Goal: Use online tool/utility: Utilize a website feature to perform a specific function

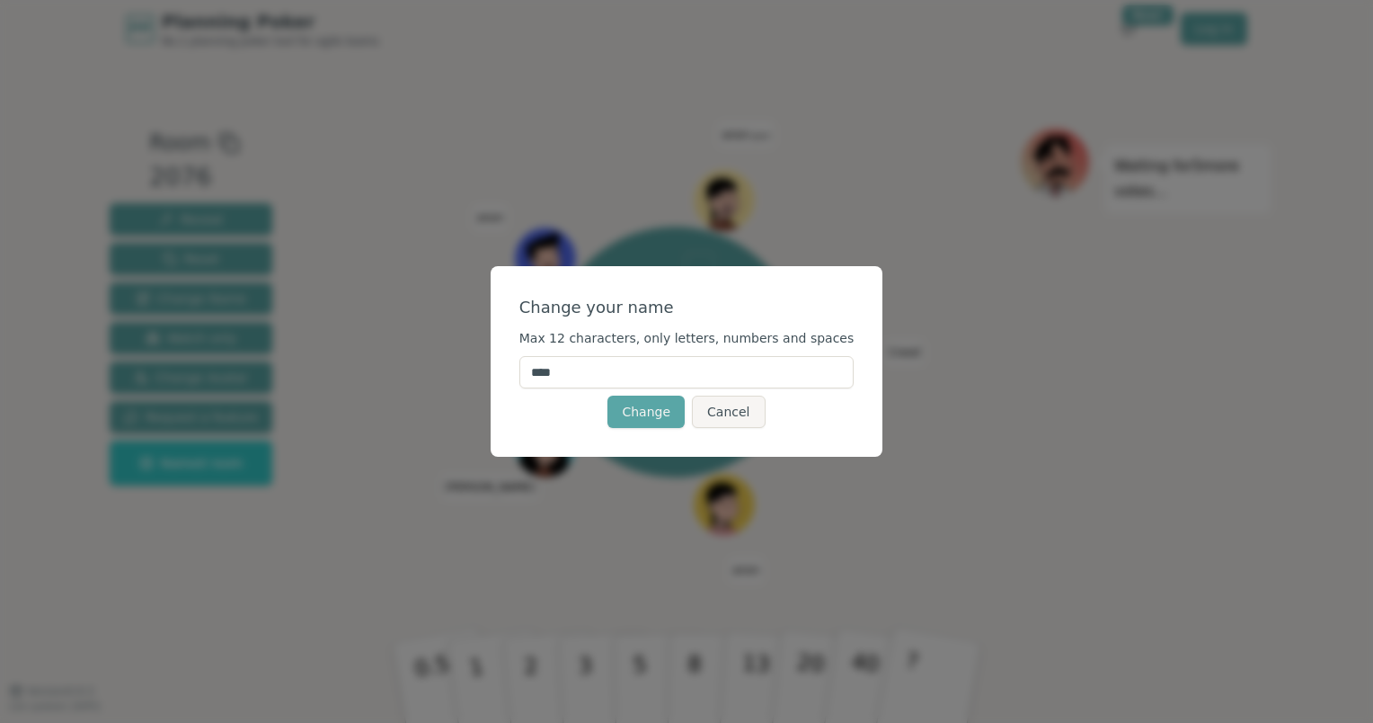
drag, startPoint x: 612, startPoint y: 376, endPoint x: 530, endPoint y: 370, distance: 82.0
click at [530, 370] on div "Change your name Max 12 characters, only letters, numbers and spaces **** Chang…" at bounding box center [687, 361] width 393 height 191
type input "****"
click button "Change" at bounding box center [646, 411] width 77 height 32
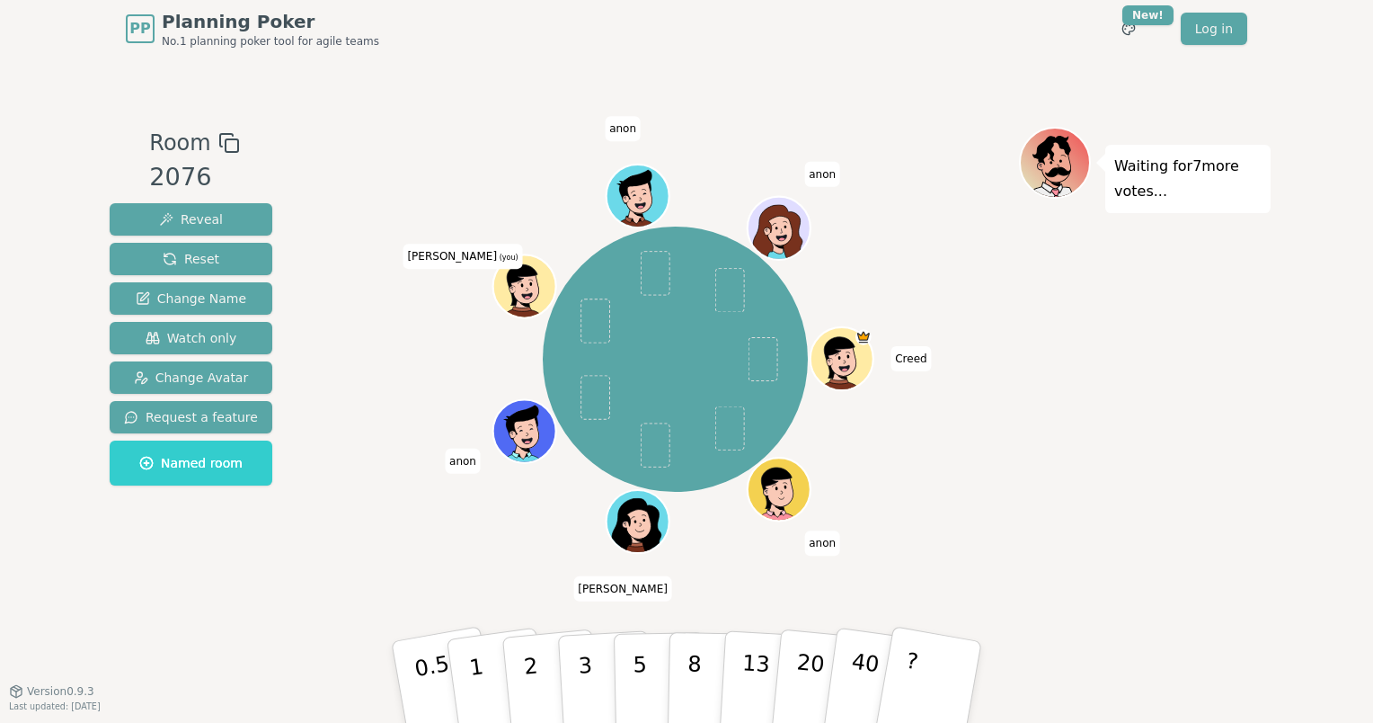
click at [741, 203] on div "Creed anon Vasanth anon Kyle (you) anon anon" at bounding box center [676, 359] width 688 height 400
click at [528, 288] on icon at bounding box center [527, 289] width 6 height 5
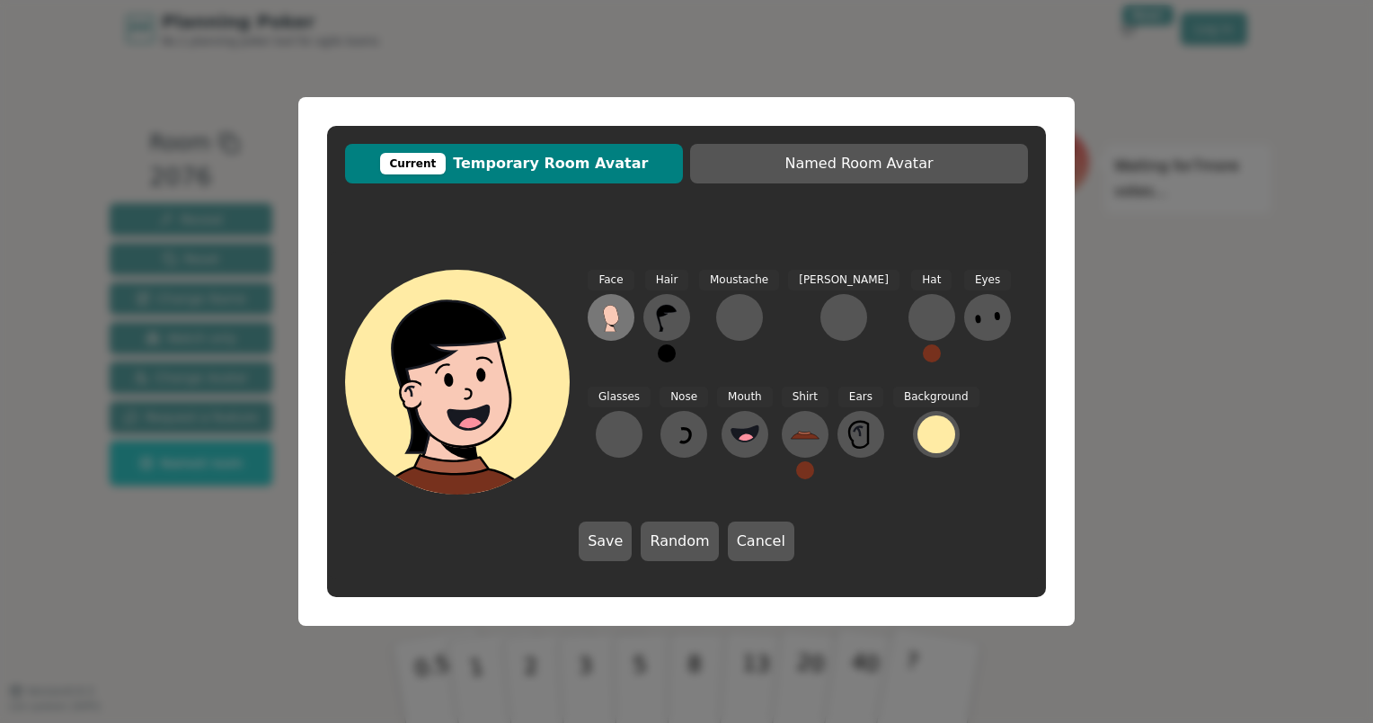
click at [607, 320] on icon at bounding box center [610, 315] width 15 height 20
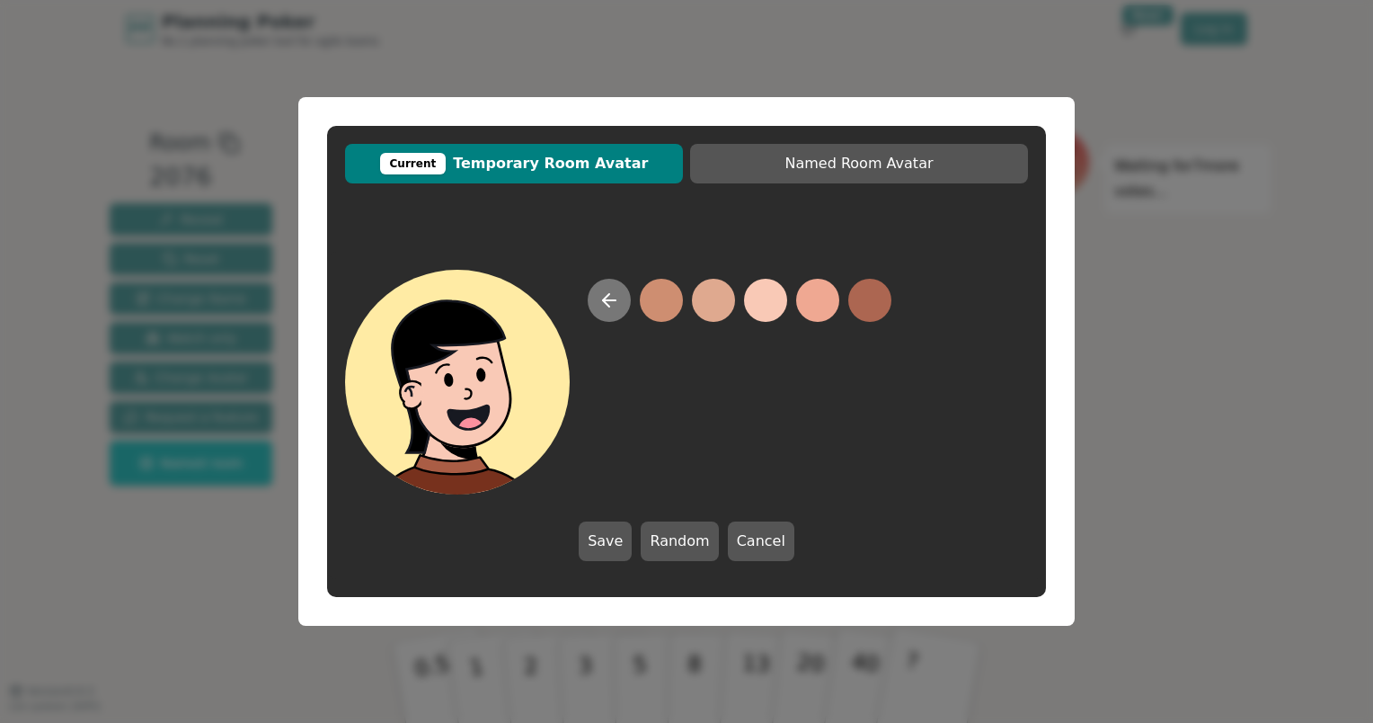
click at [621, 299] on button at bounding box center [609, 300] width 43 height 43
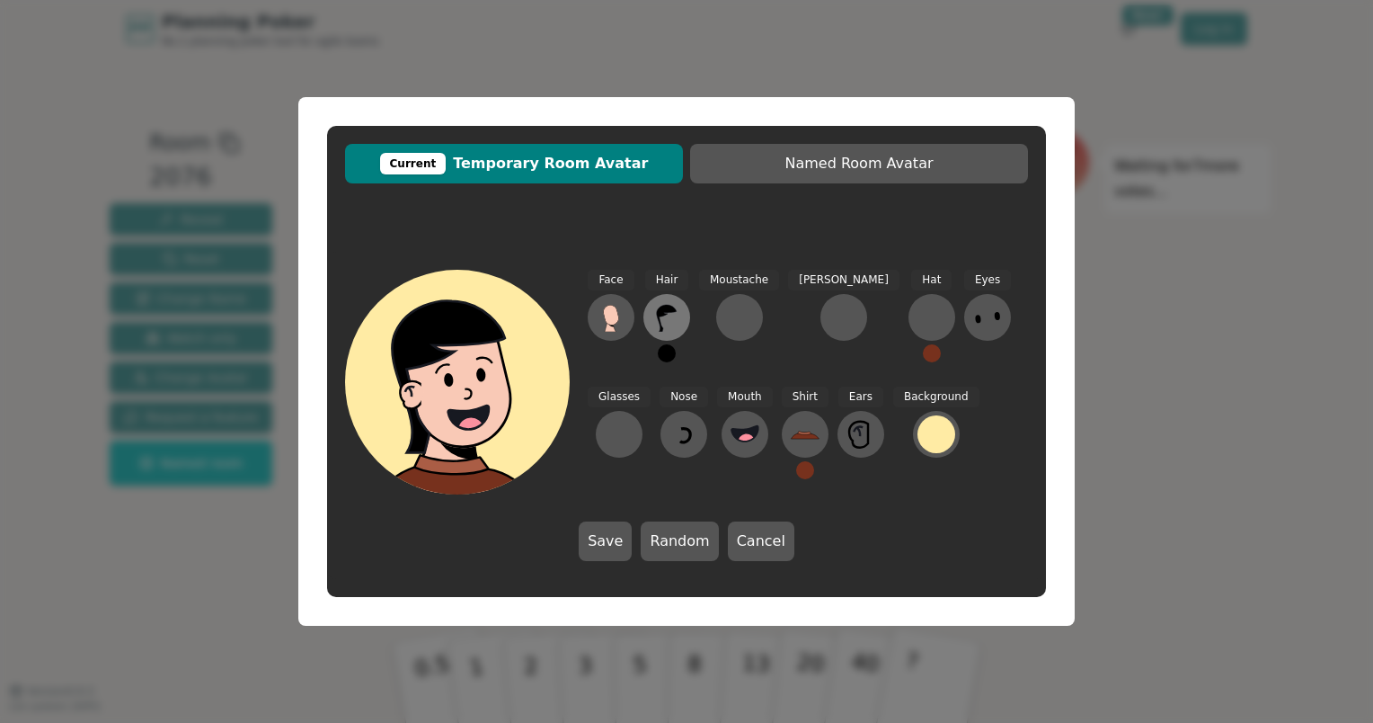
click at [673, 306] on icon at bounding box center [667, 317] width 29 height 29
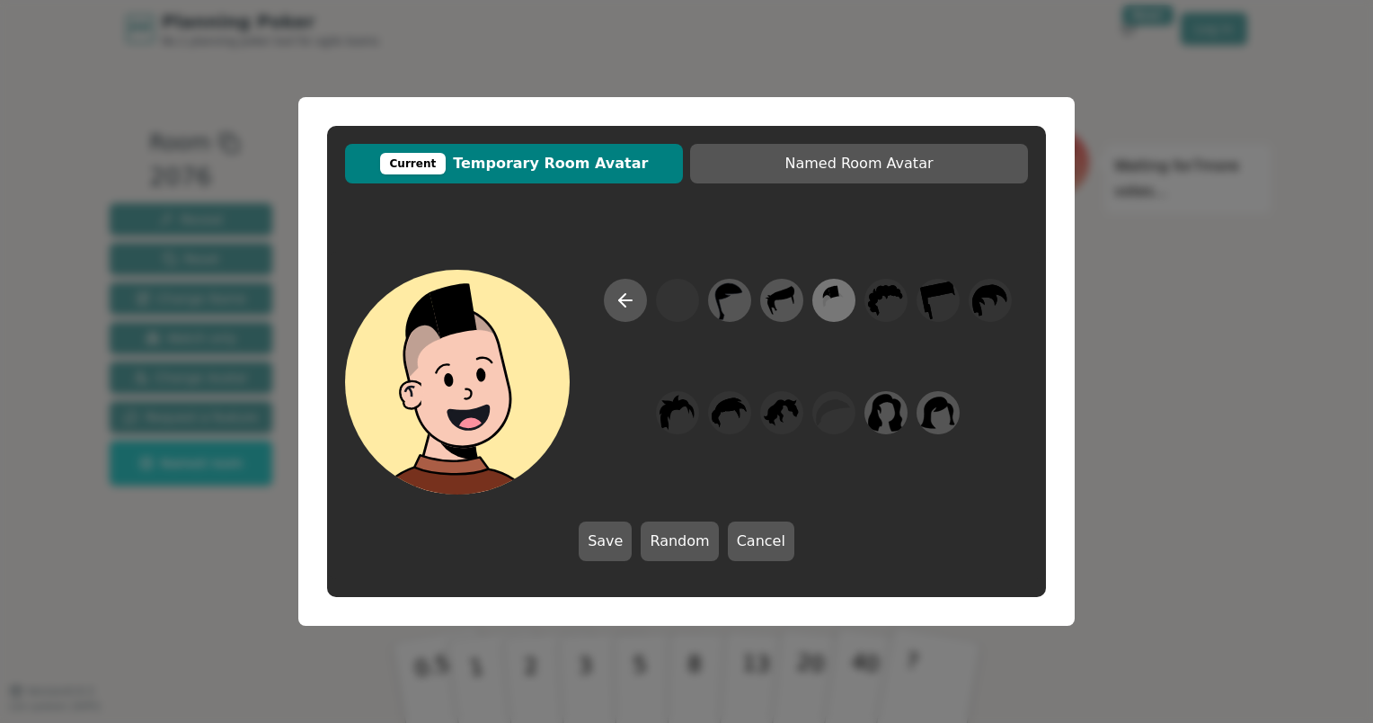
click at [830, 304] on icon at bounding box center [833, 300] width 35 height 40
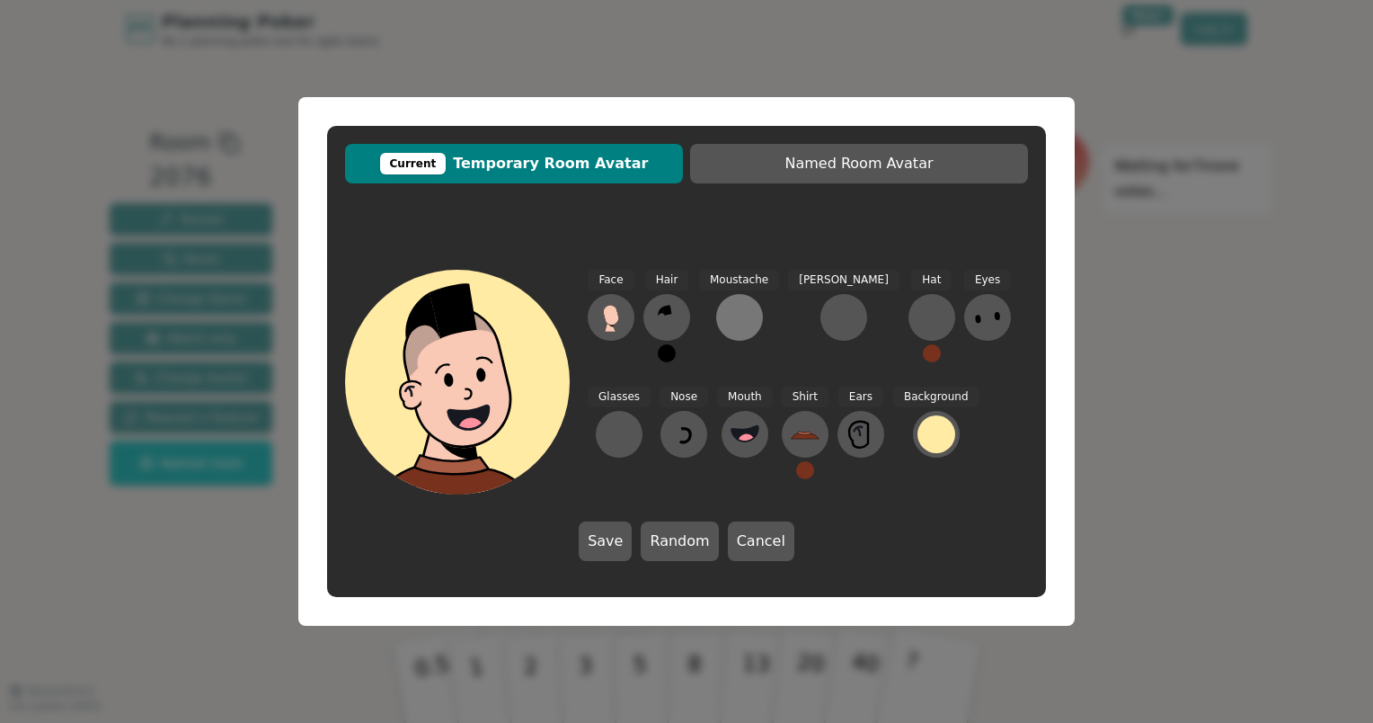
click at [737, 322] on div at bounding box center [739, 317] width 29 height 29
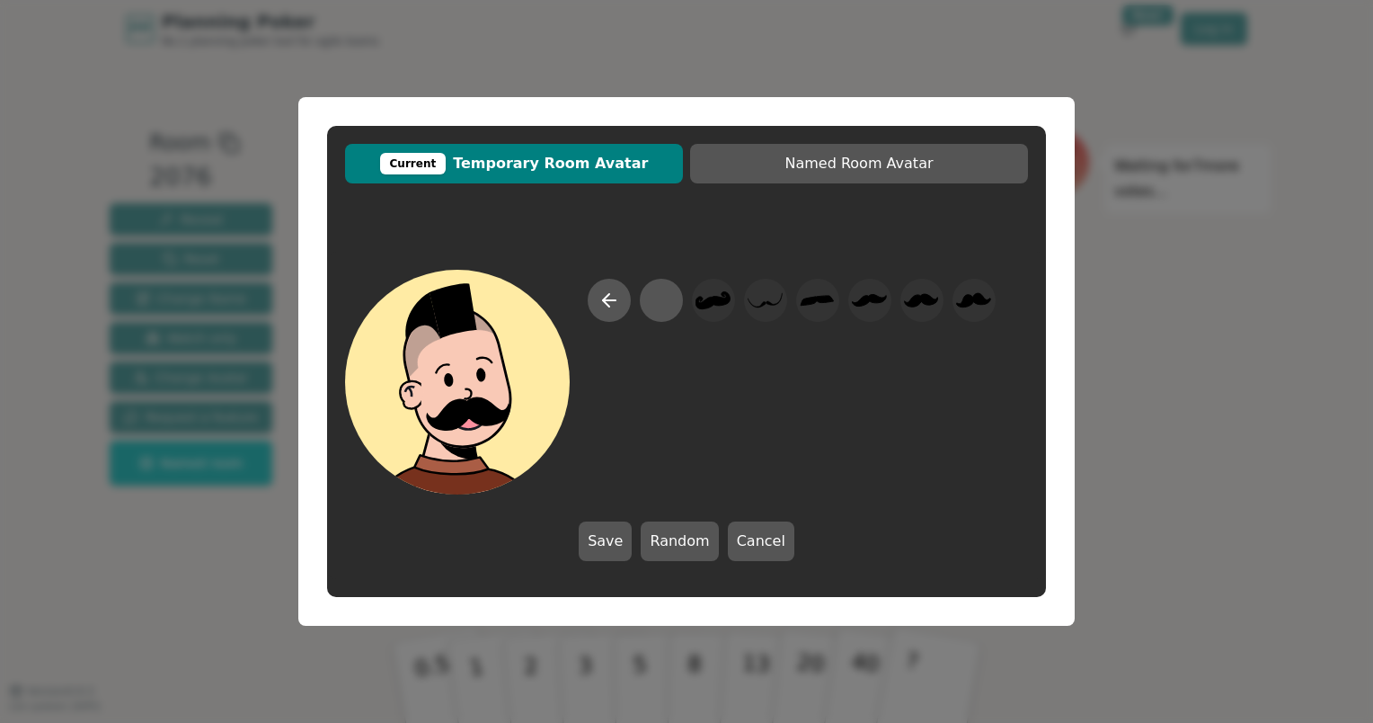
click at [949, 306] on div at bounding box center [792, 387] width 408 height 216
click at [608, 303] on icon at bounding box center [610, 300] width 22 height 22
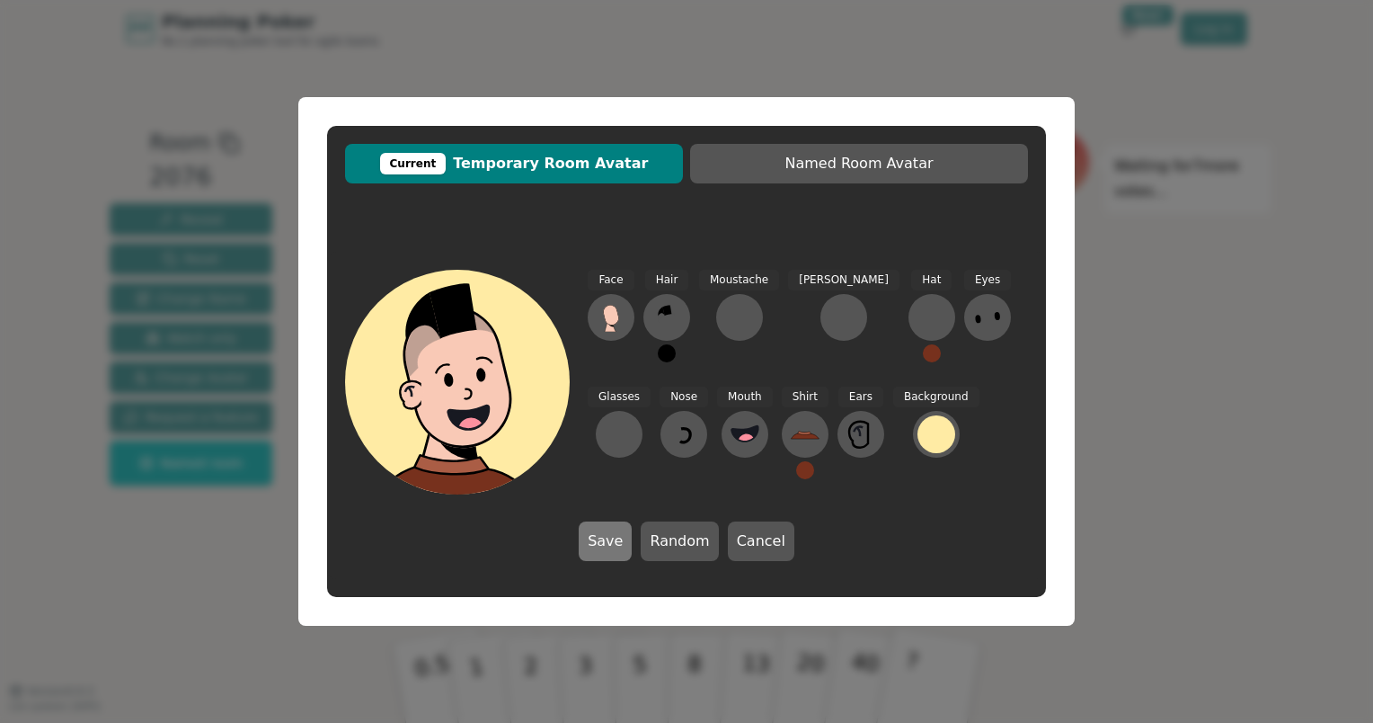
click at [611, 538] on button "Save" at bounding box center [605, 541] width 53 height 40
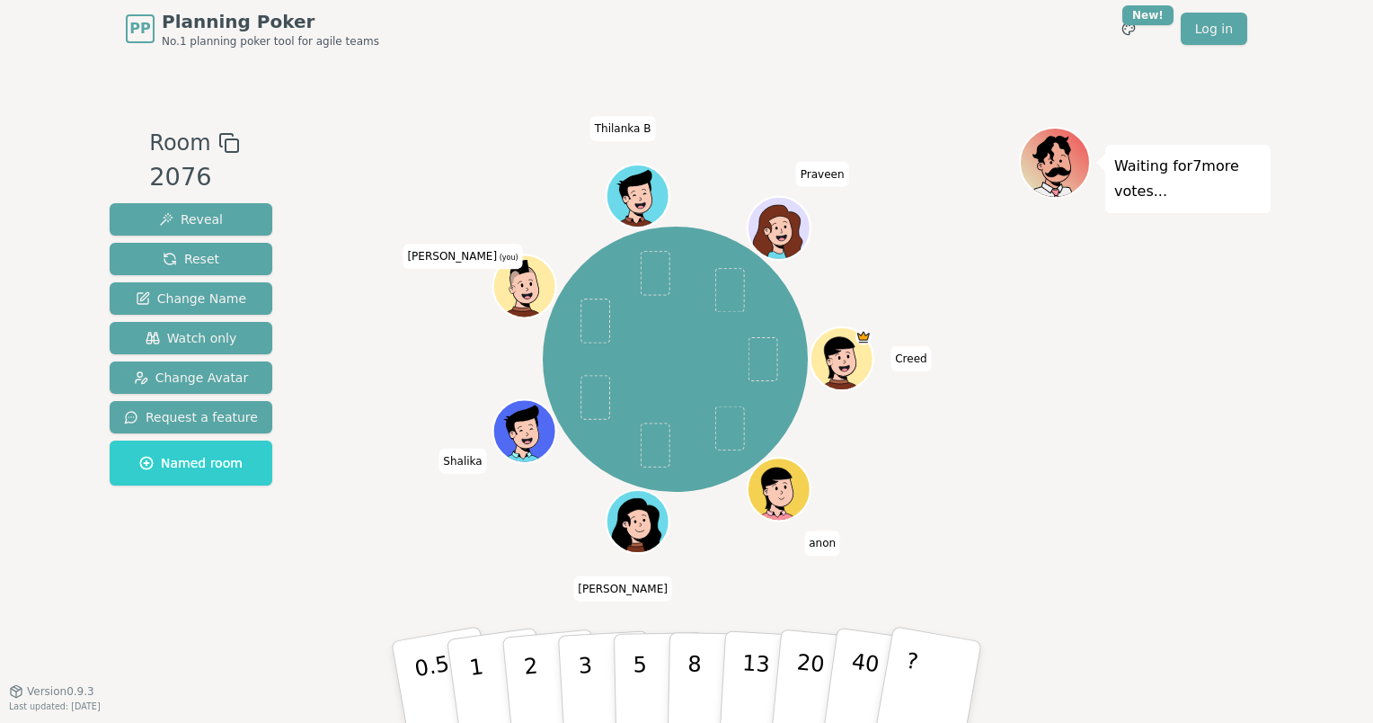
click at [525, 288] on icon at bounding box center [527, 289] width 6 height 5
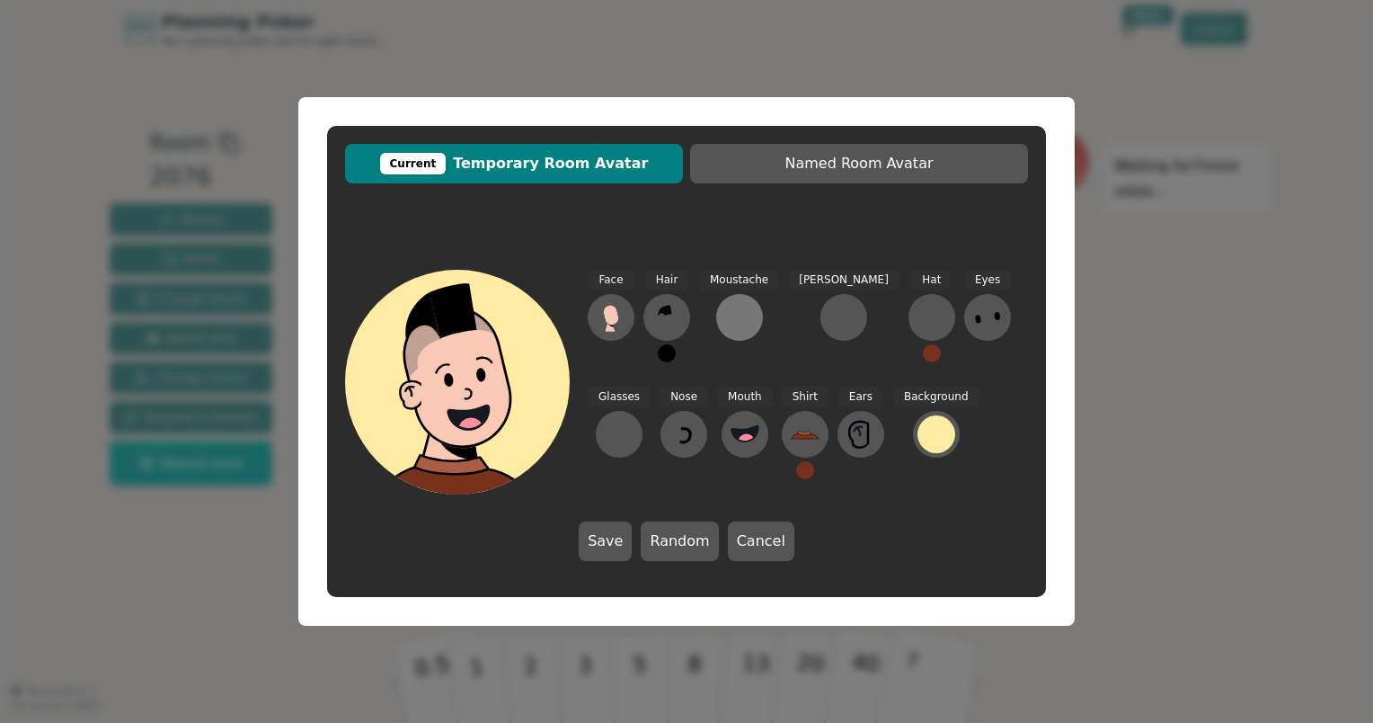
click at [728, 312] on div at bounding box center [739, 317] width 29 height 29
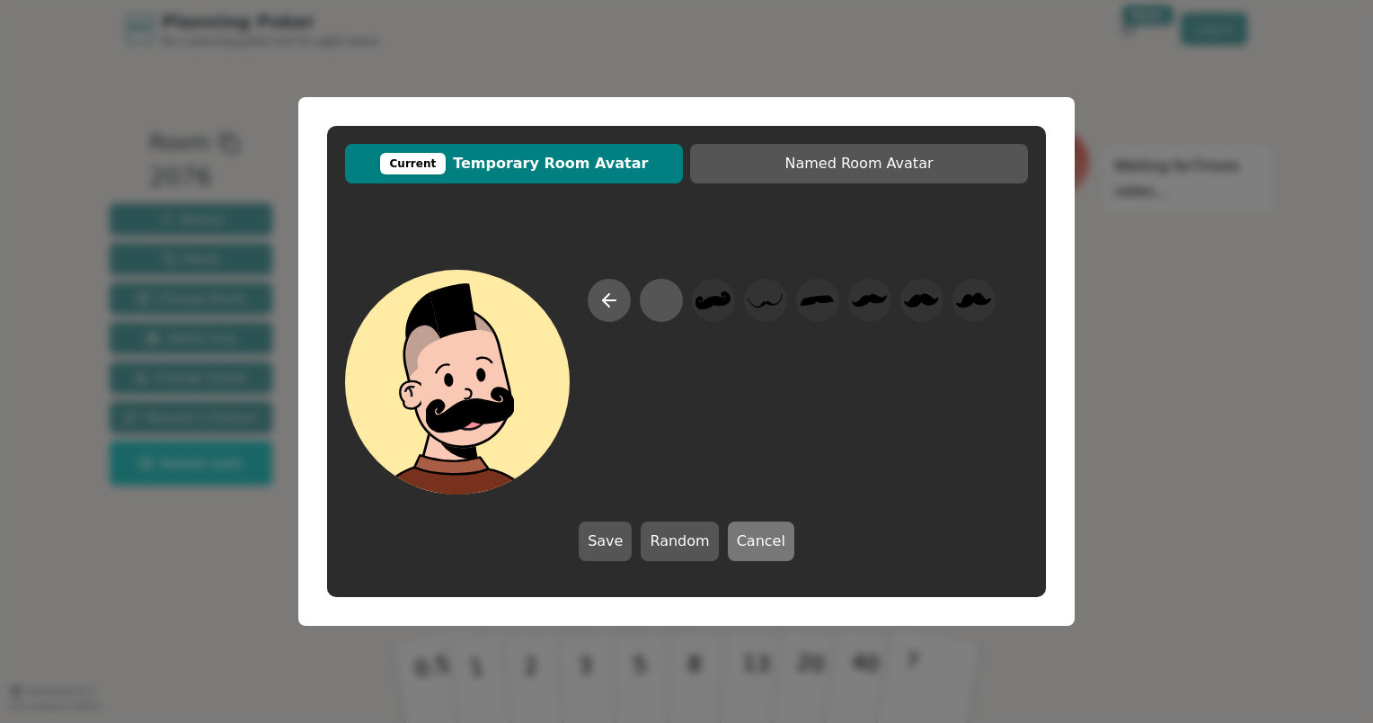
click at [745, 533] on button "Cancel" at bounding box center [761, 541] width 67 height 40
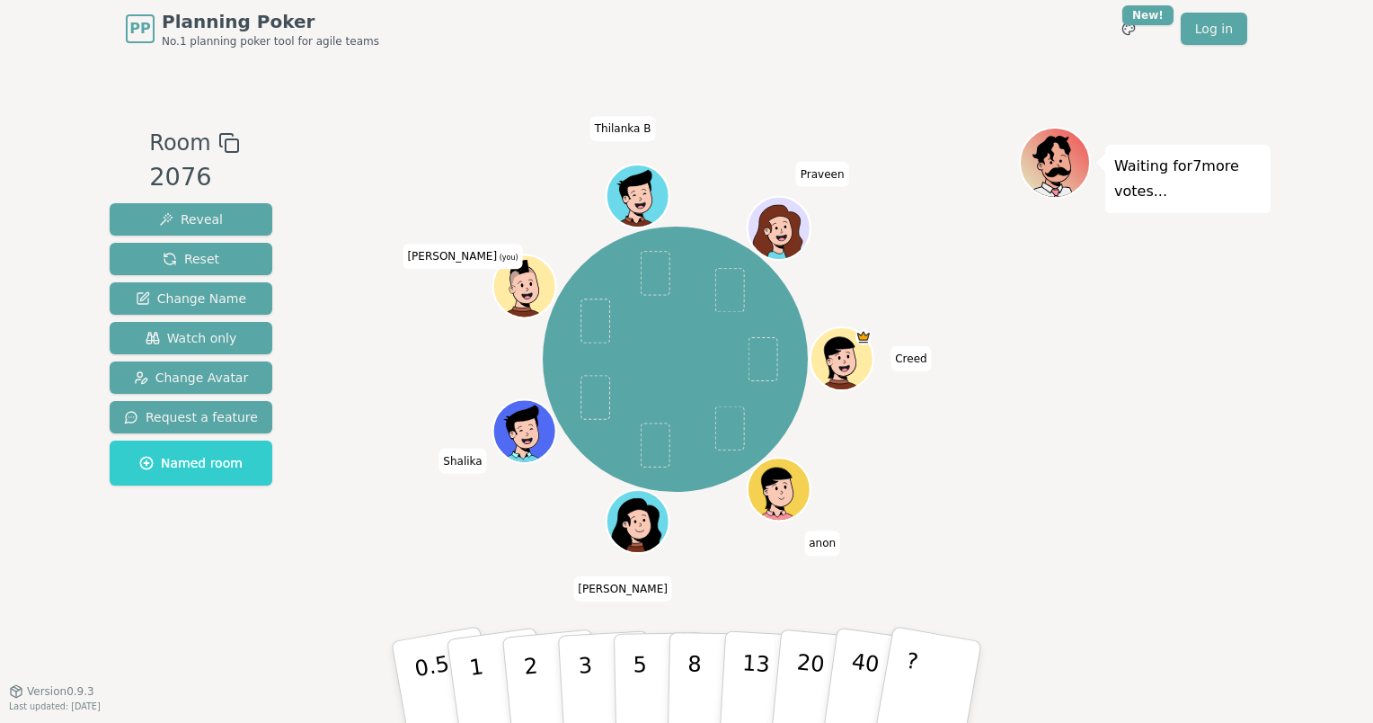
click at [532, 283] on ellipse at bounding box center [531, 284] width 3 height 4
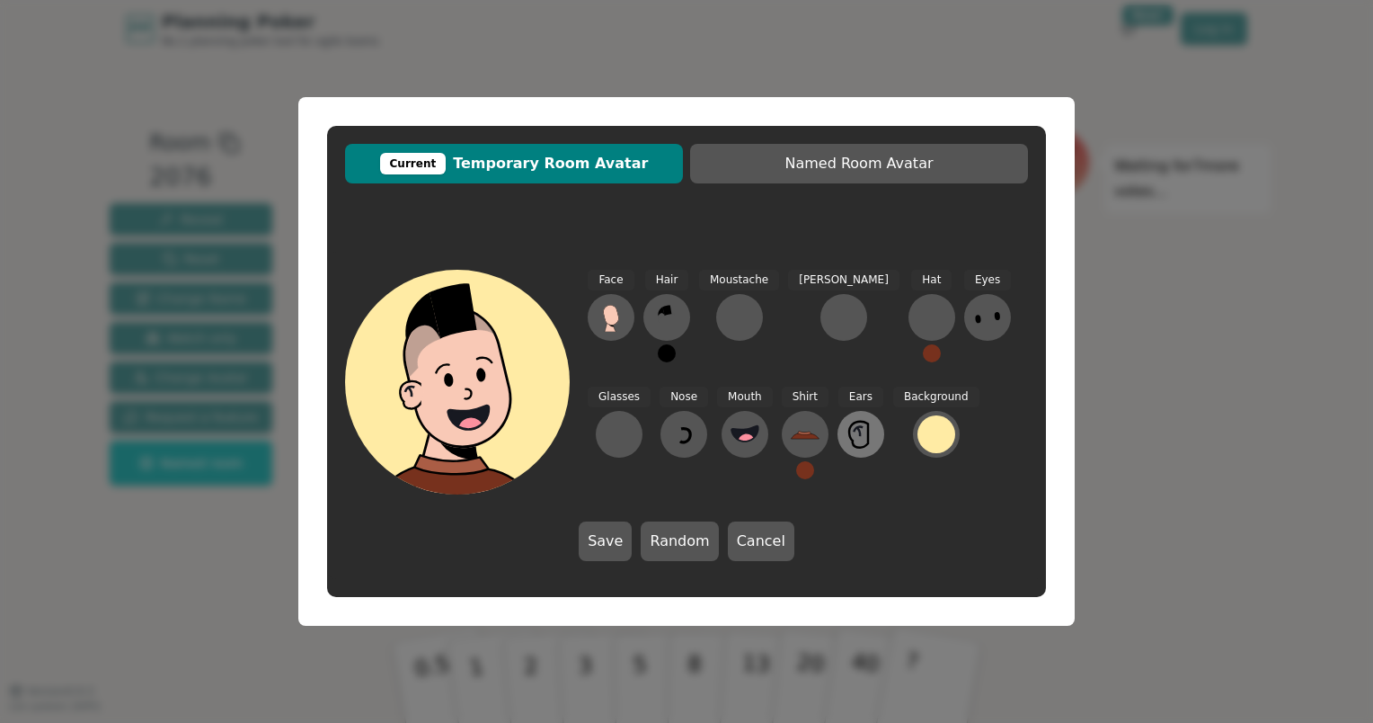
click at [847, 431] on icon at bounding box center [861, 434] width 29 height 29
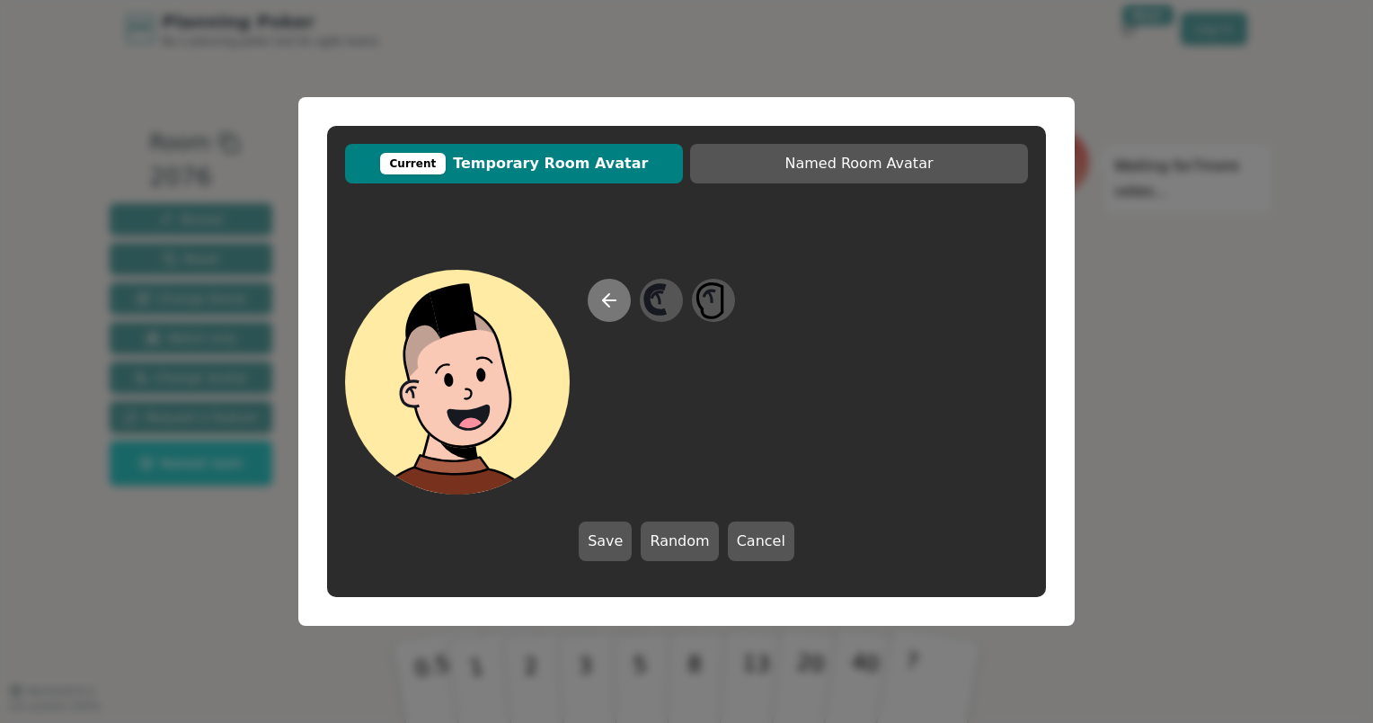
click at [620, 304] on button at bounding box center [609, 300] width 43 height 43
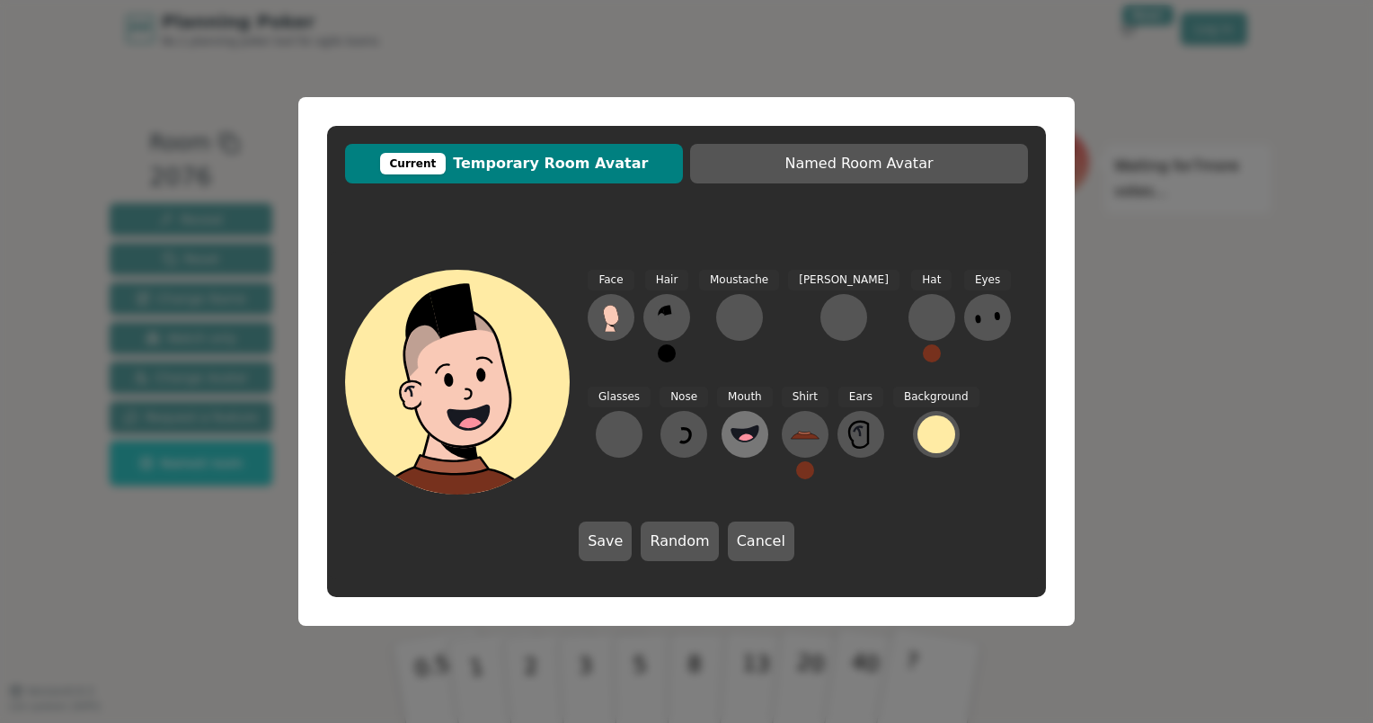
click at [732, 433] on icon at bounding box center [745, 432] width 27 height 15
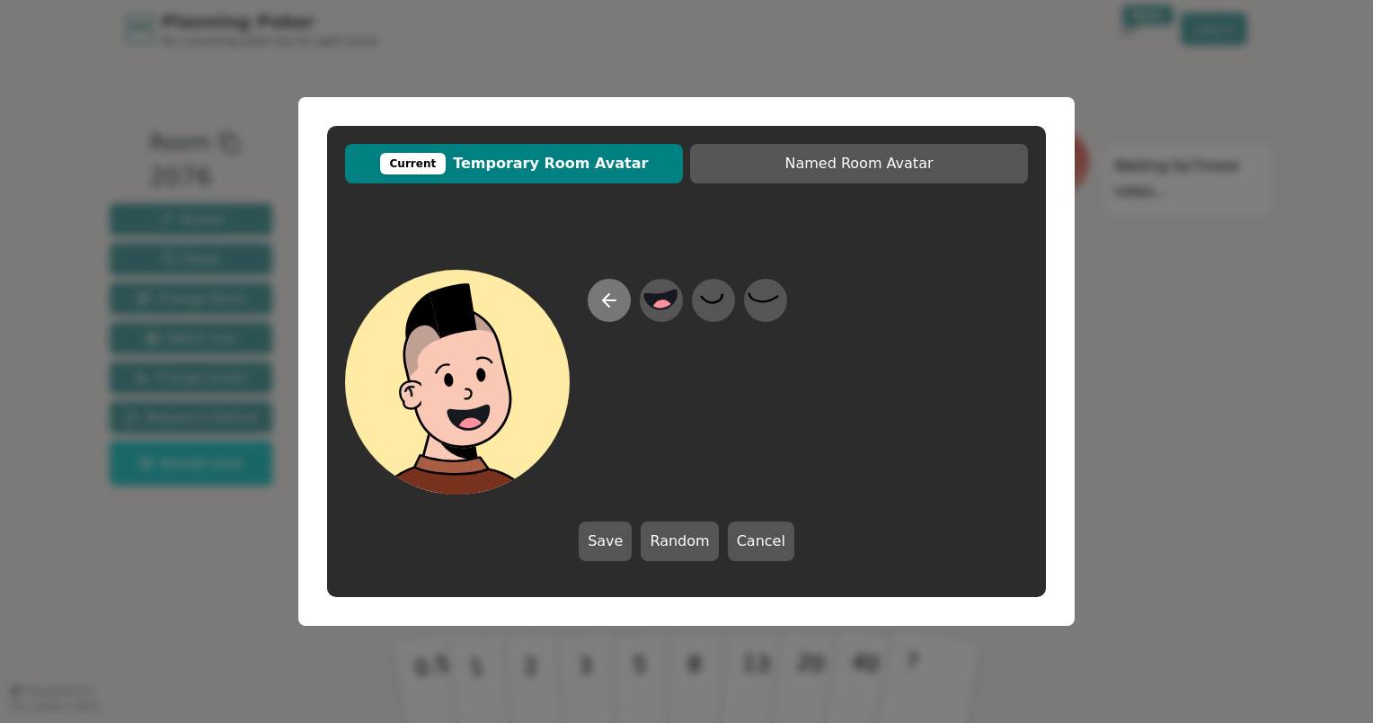
click at [617, 304] on icon at bounding box center [610, 300] width 22 height 22
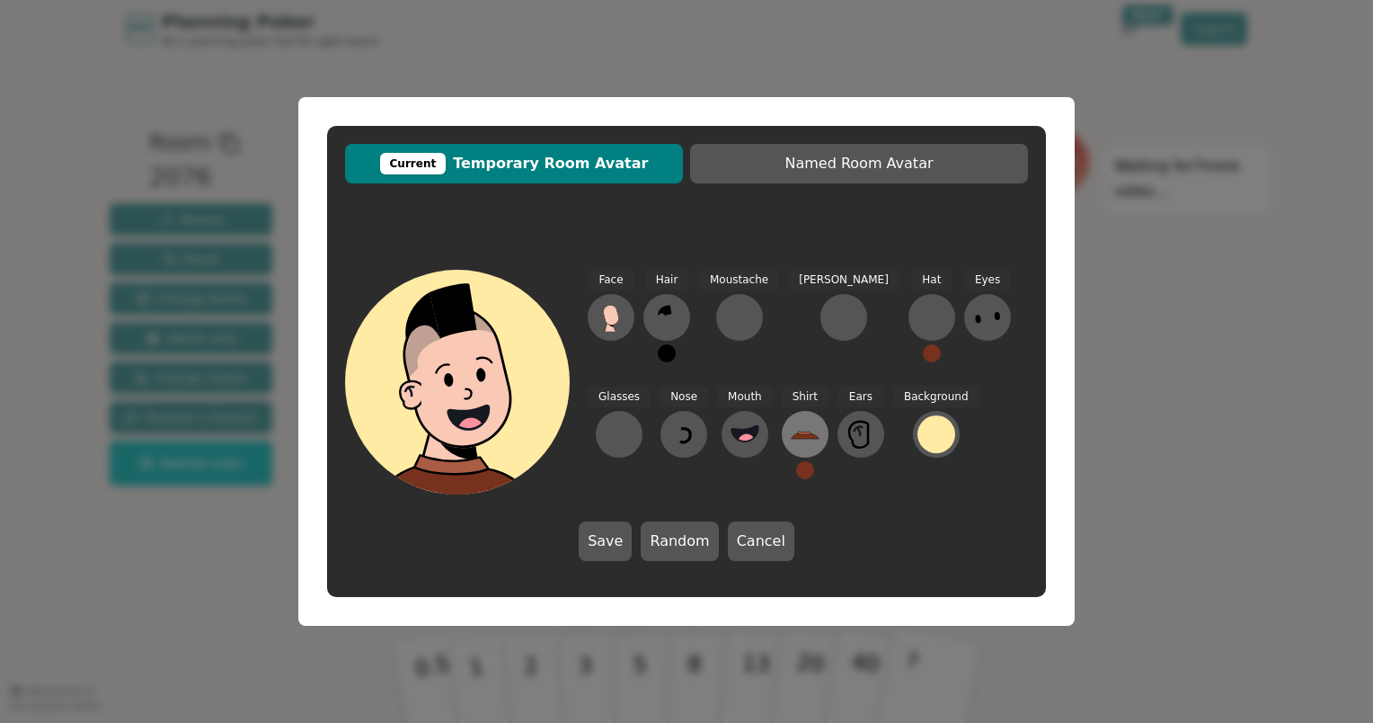
click at [798, 433] on icon at bounding box center [804, 433] width 13 height 4
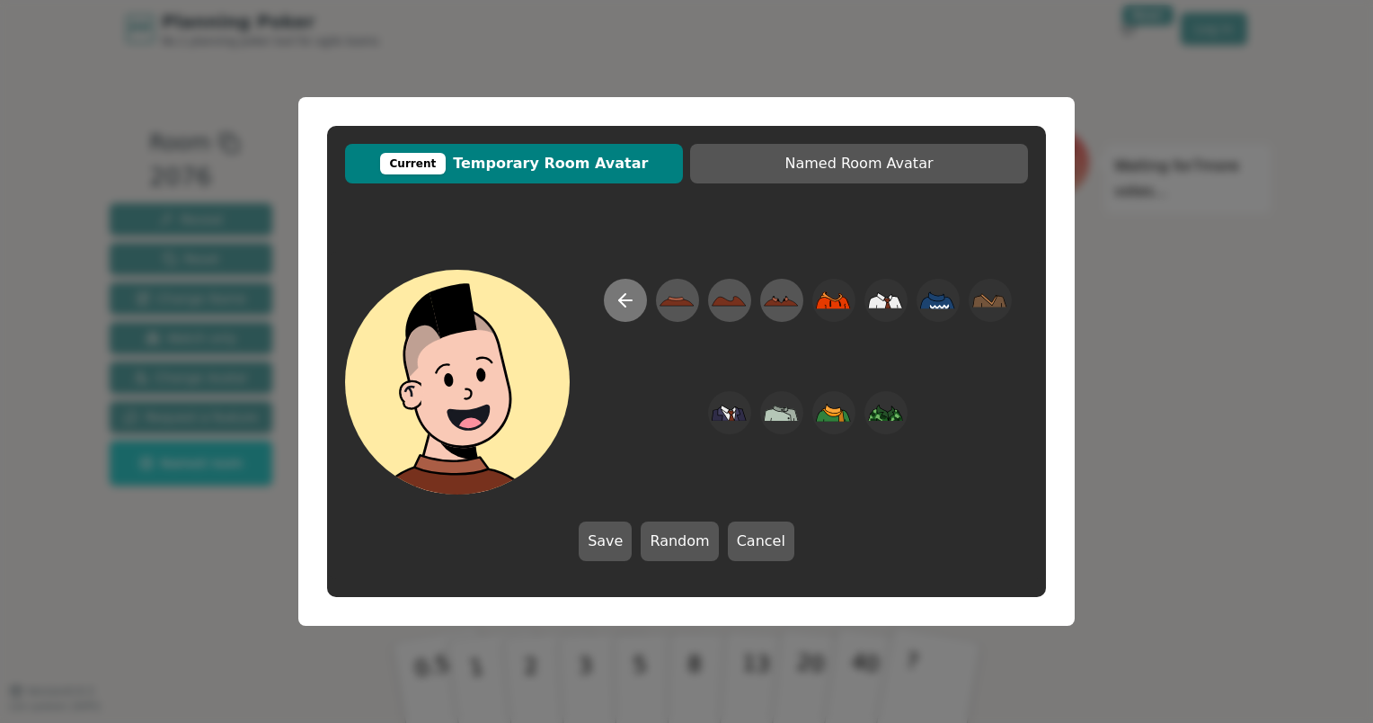
click at [626, 302] on icon at bounding box center [626, 300] width 22 height 22
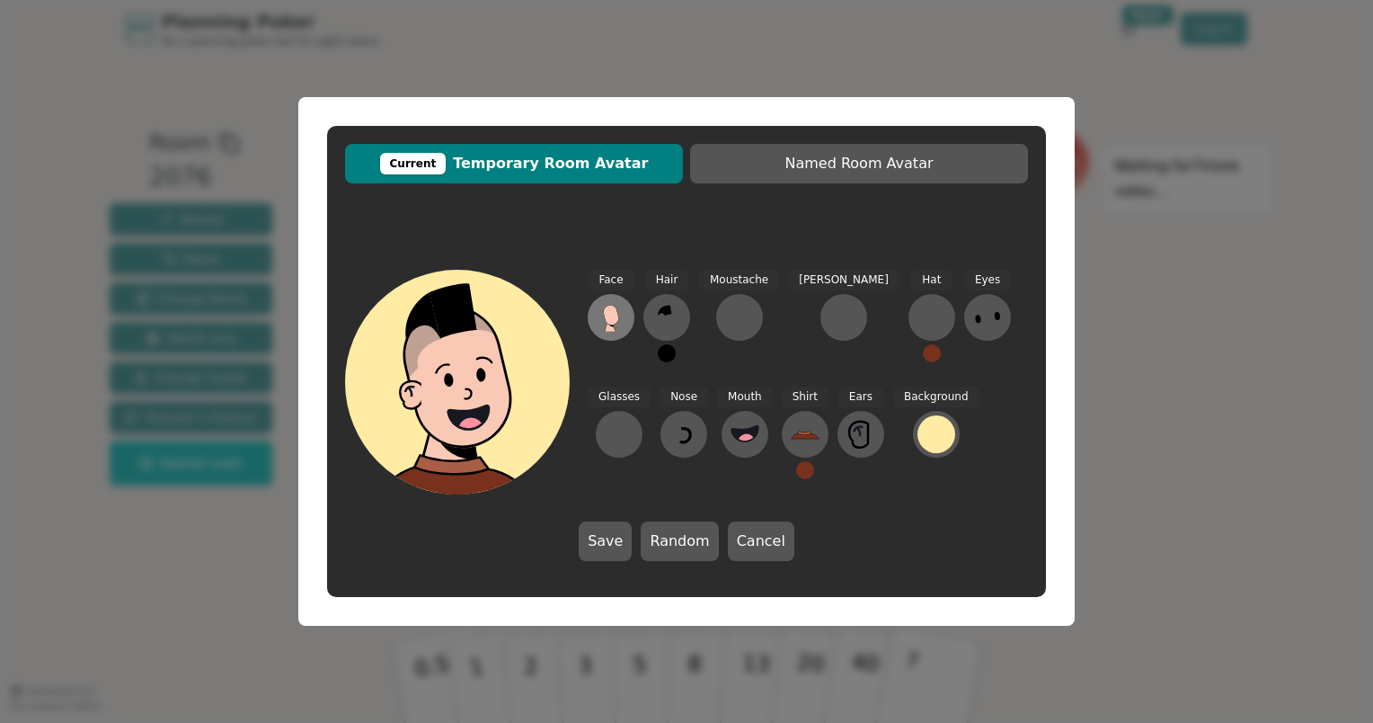
click at [621, 313] on icon at bounding box center [611, 317] width 29 height 29
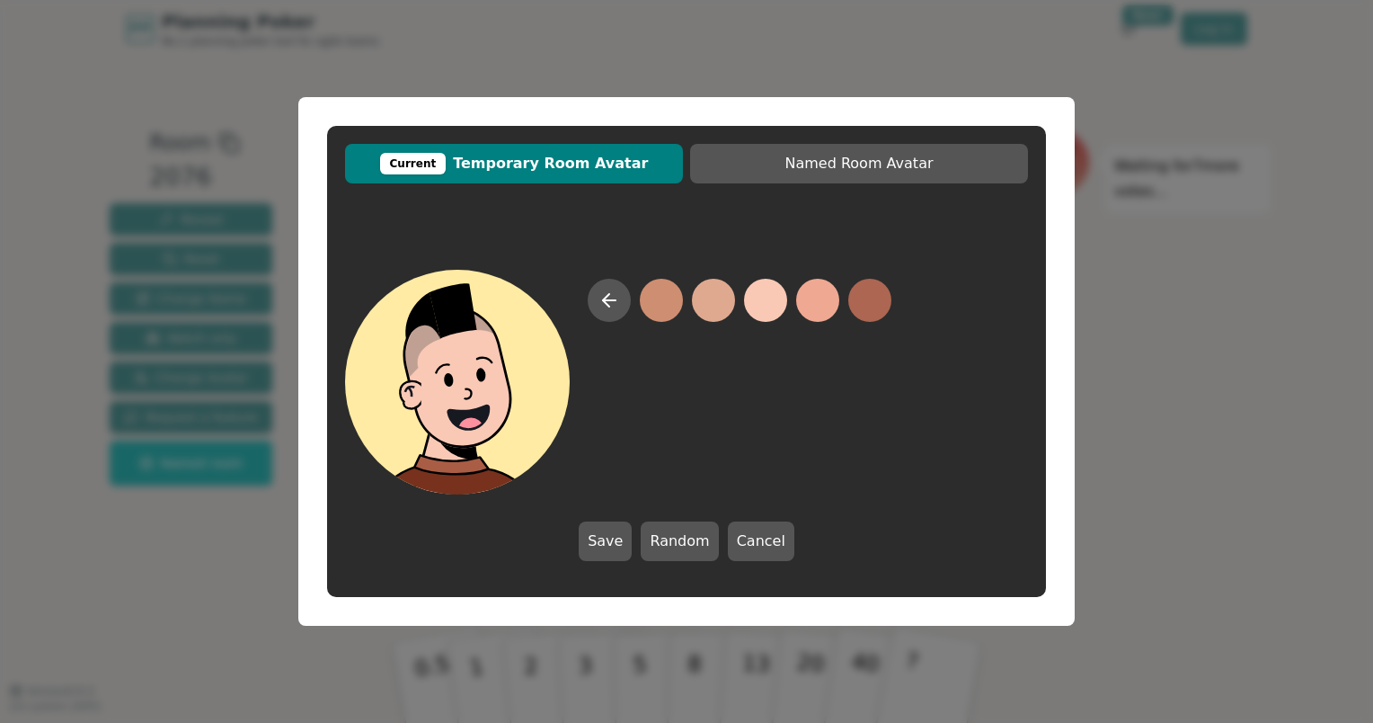
click at [621, 313] on button at bounding box center [609, 300] width 43 height 43
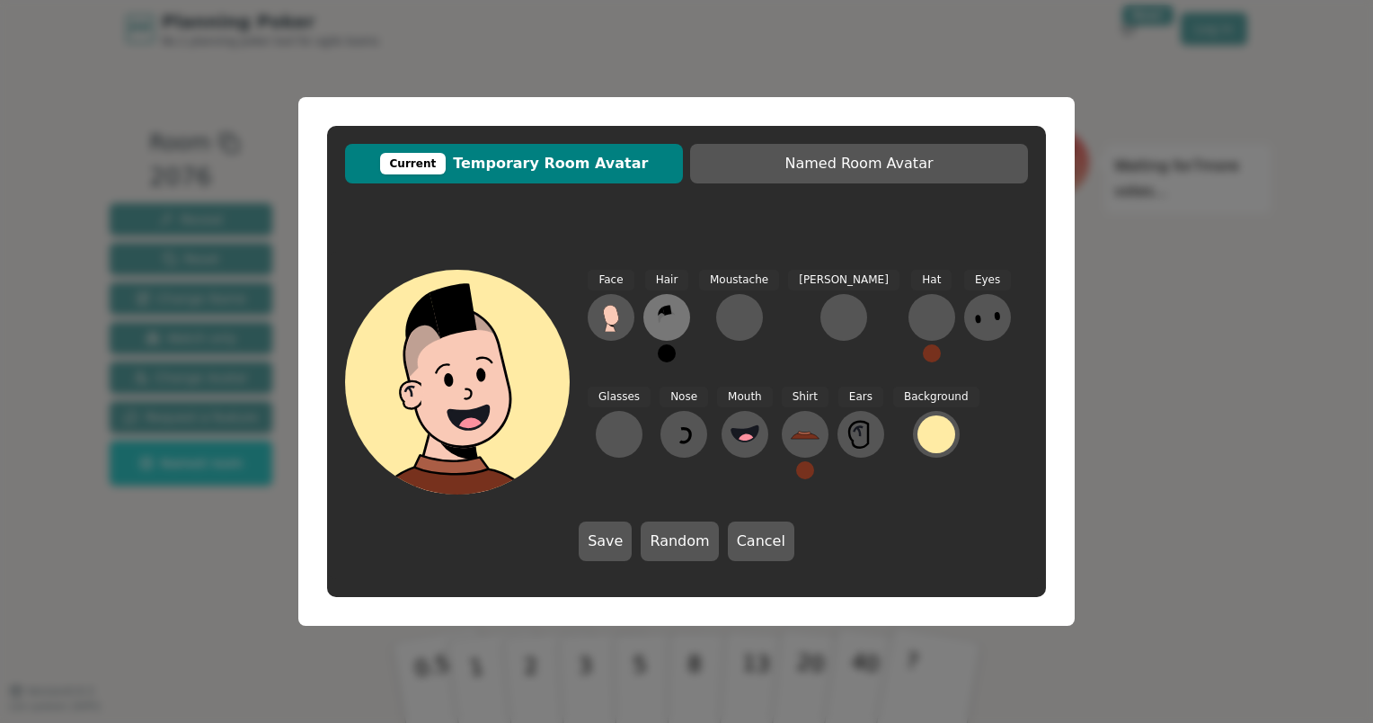
click at [662, 317] on icon at bounding box center [667, 317] width 29 height 29
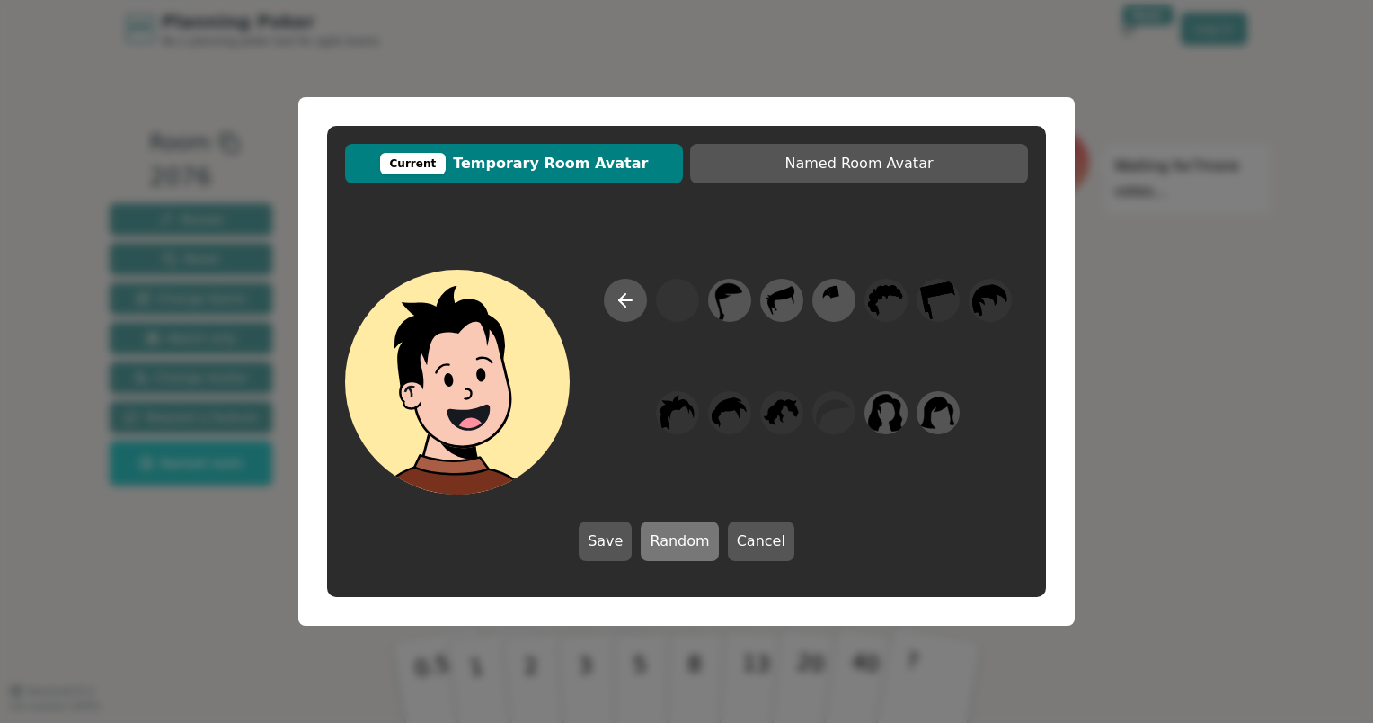
click at [692, 541] on button "Random" at bounding box center [679, 541] width 77 height 40
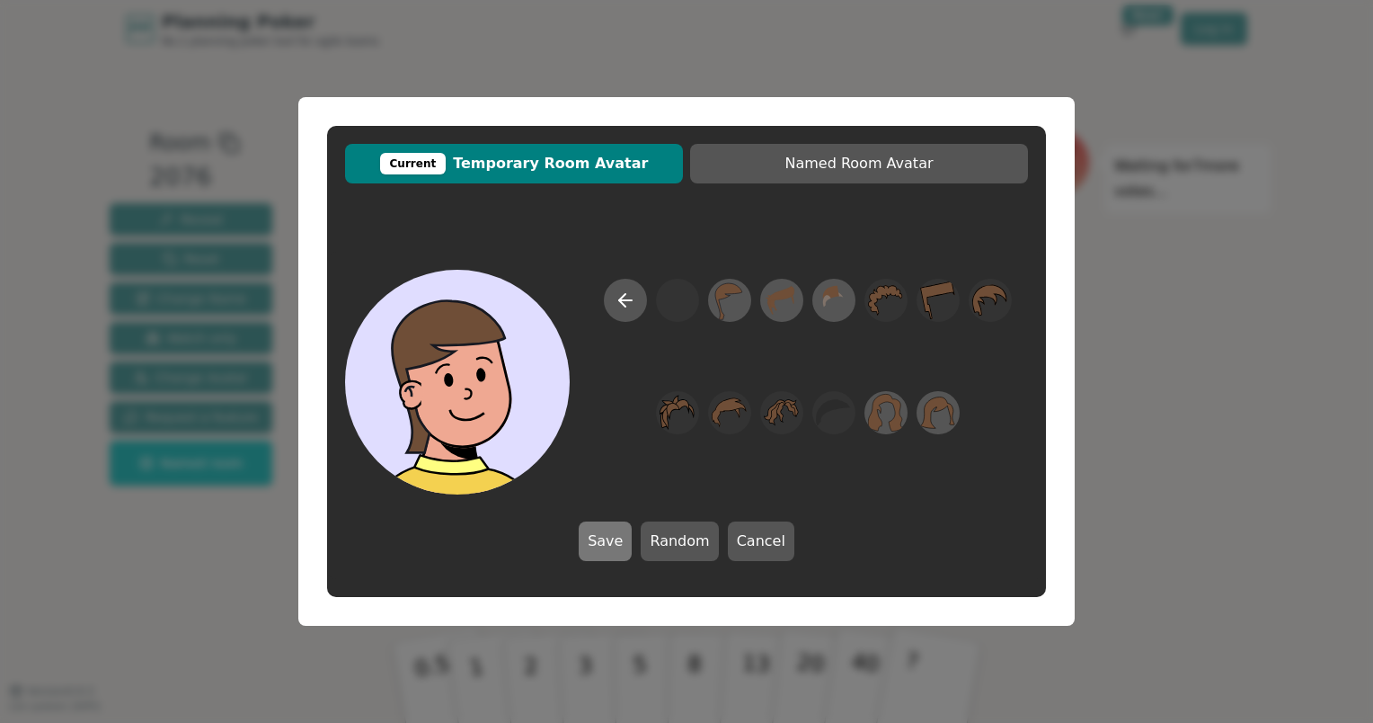
click at [617, 544] on button "Save" at bounding box center [605, 541] width 53 height 40
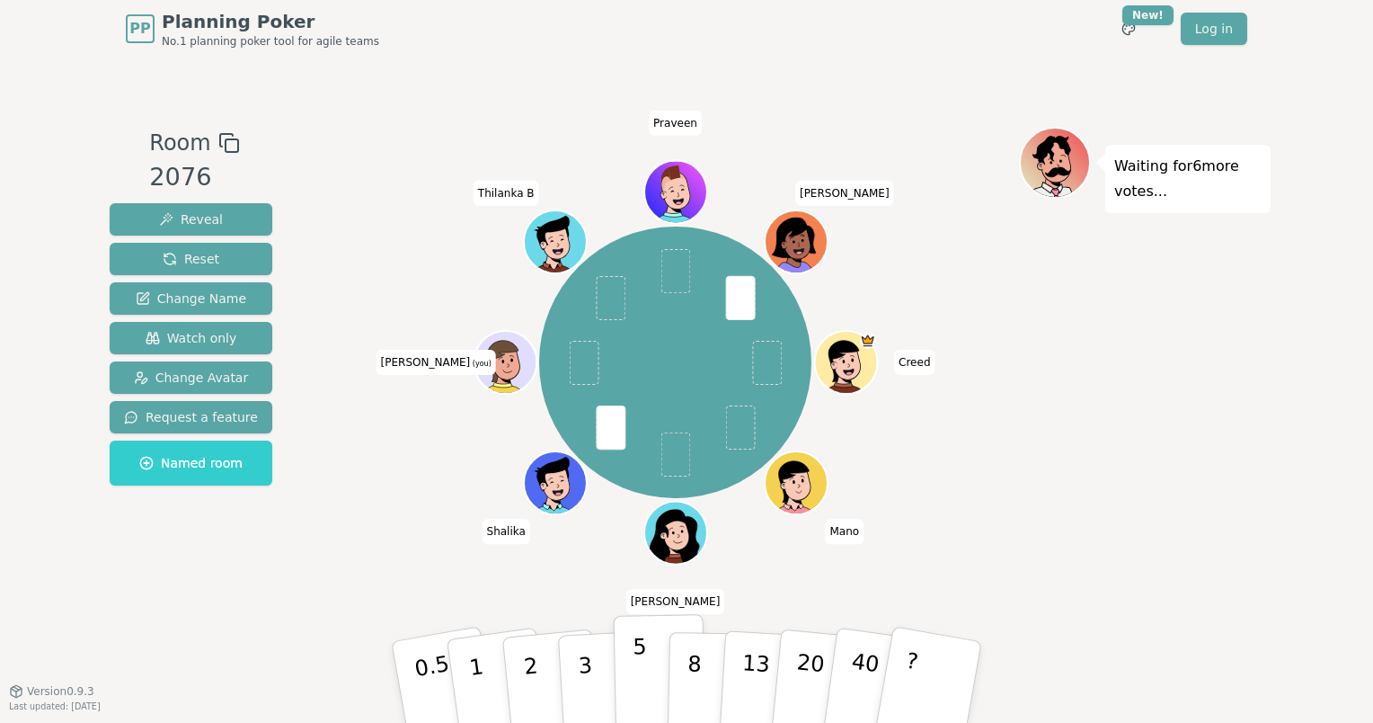
click at [650, 670] on button "5" at bounding box center [660, 682] width 93 height 137
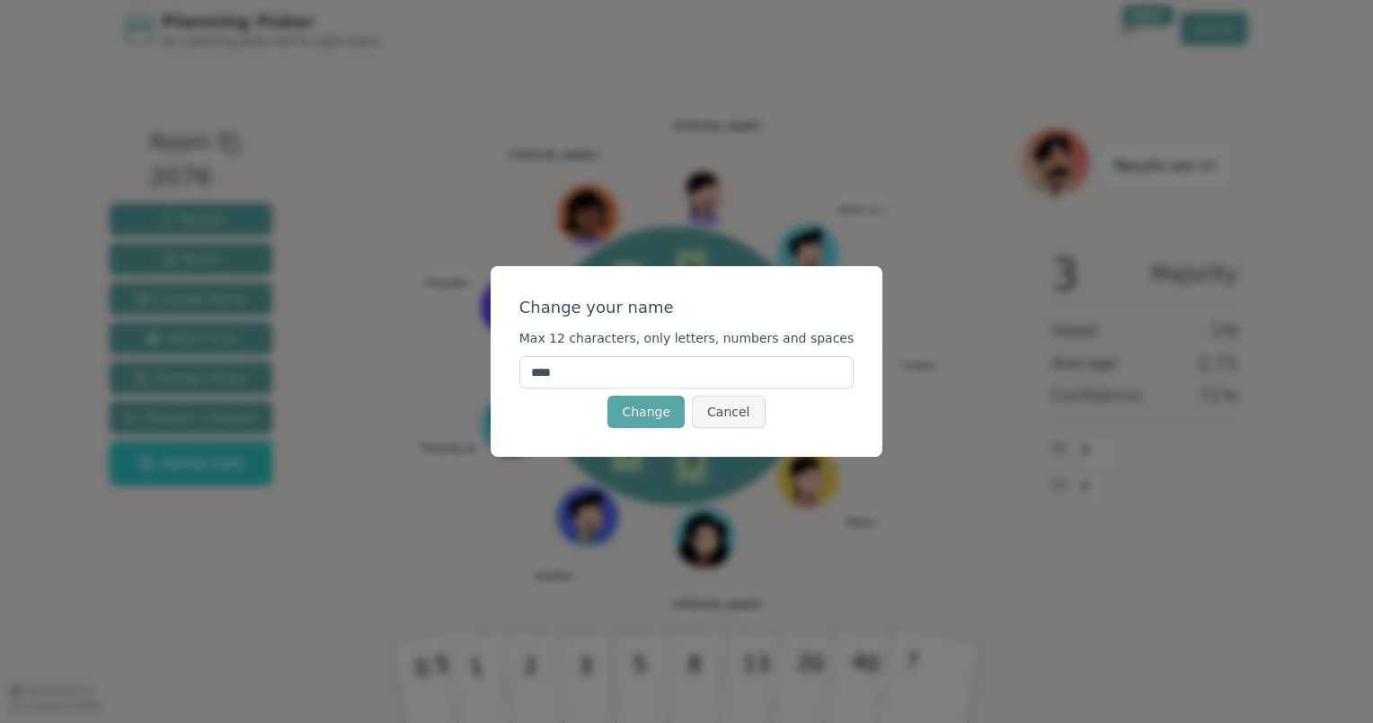
drag, startPoint x: 598, startPoint y: 370, endPoint x: 459, endPoint y: 360, distance: 138.8
click at [459, 360] on div "Change your name Max 12 characters, only letters, numbers and spaces **** Chang…" at bounding box center [686, 361] width 1373 height 723
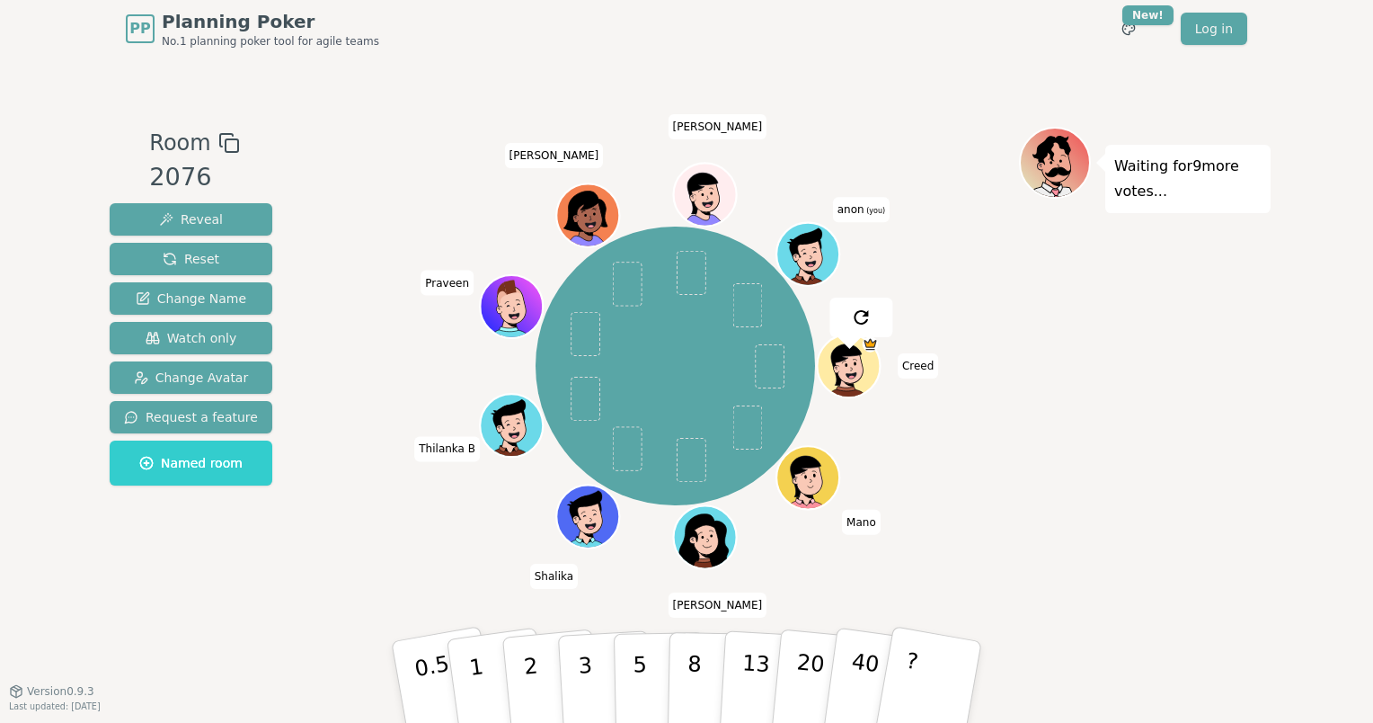
click at [864, 204] on span "anon (you)" at bounding box center [861, 209] width 57 height 25
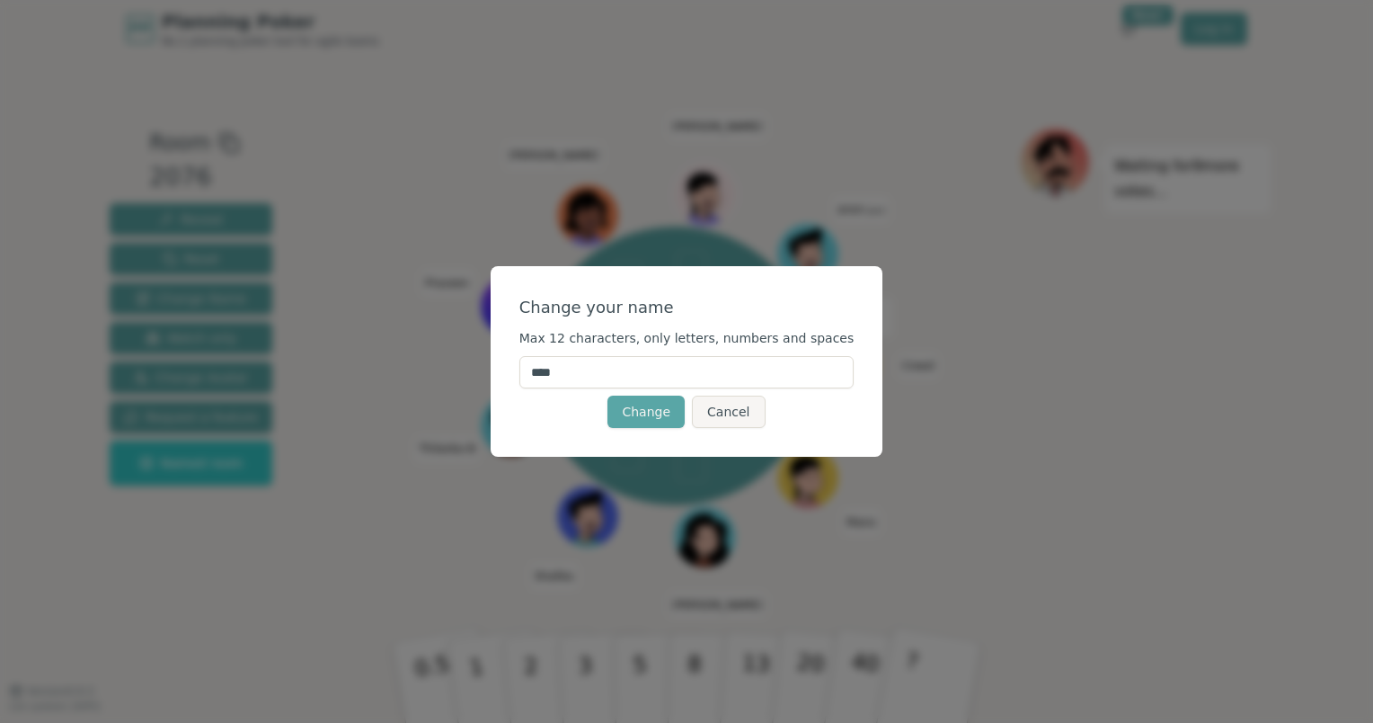
drag, startPoint x: 600, startPoint y: 370, endPoint x: 493, endPoint y: 377, distance: 107.2
click at [493, 377] on div "Change your name Max 12 characters, only letters, numbers and spaces **** Chang…" at bounding box center [686, 361] width 1373 height 723
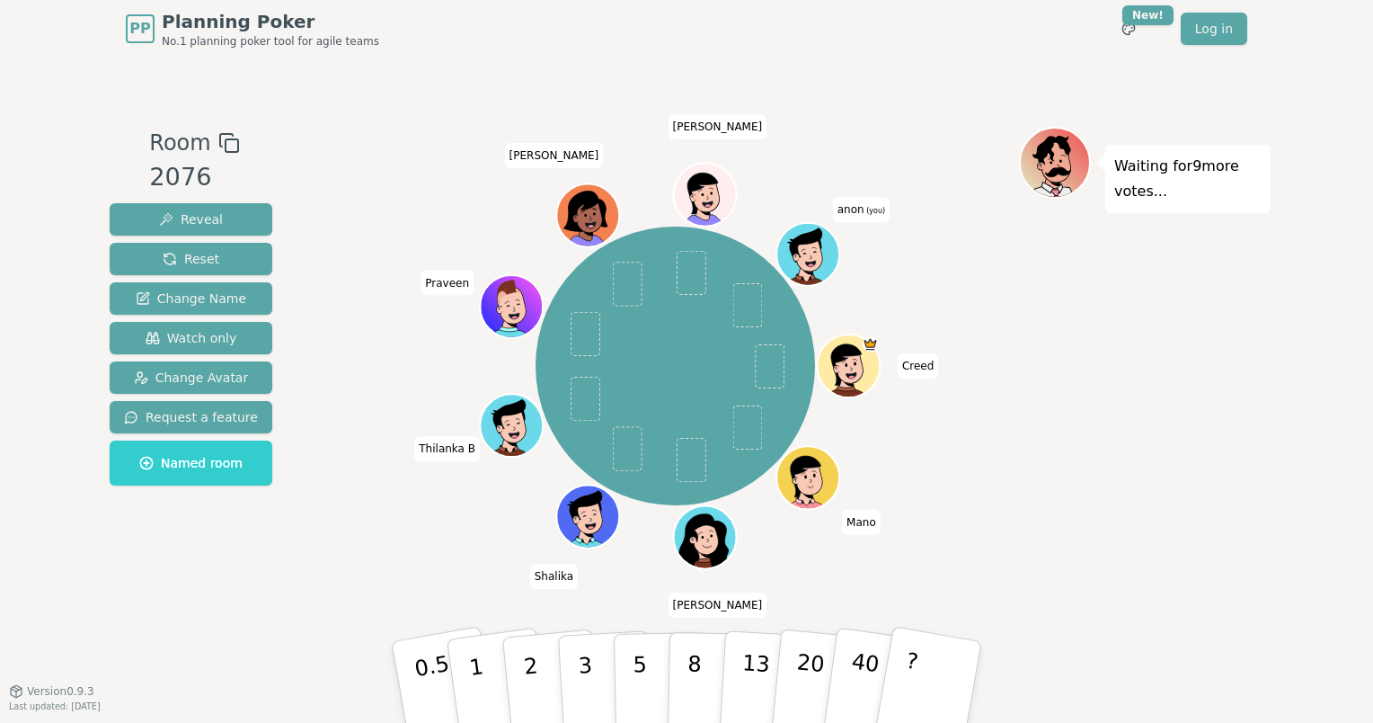
click at [848, 219] on span "anon (you)" at bounding box center [861, 209] width 57 height 25
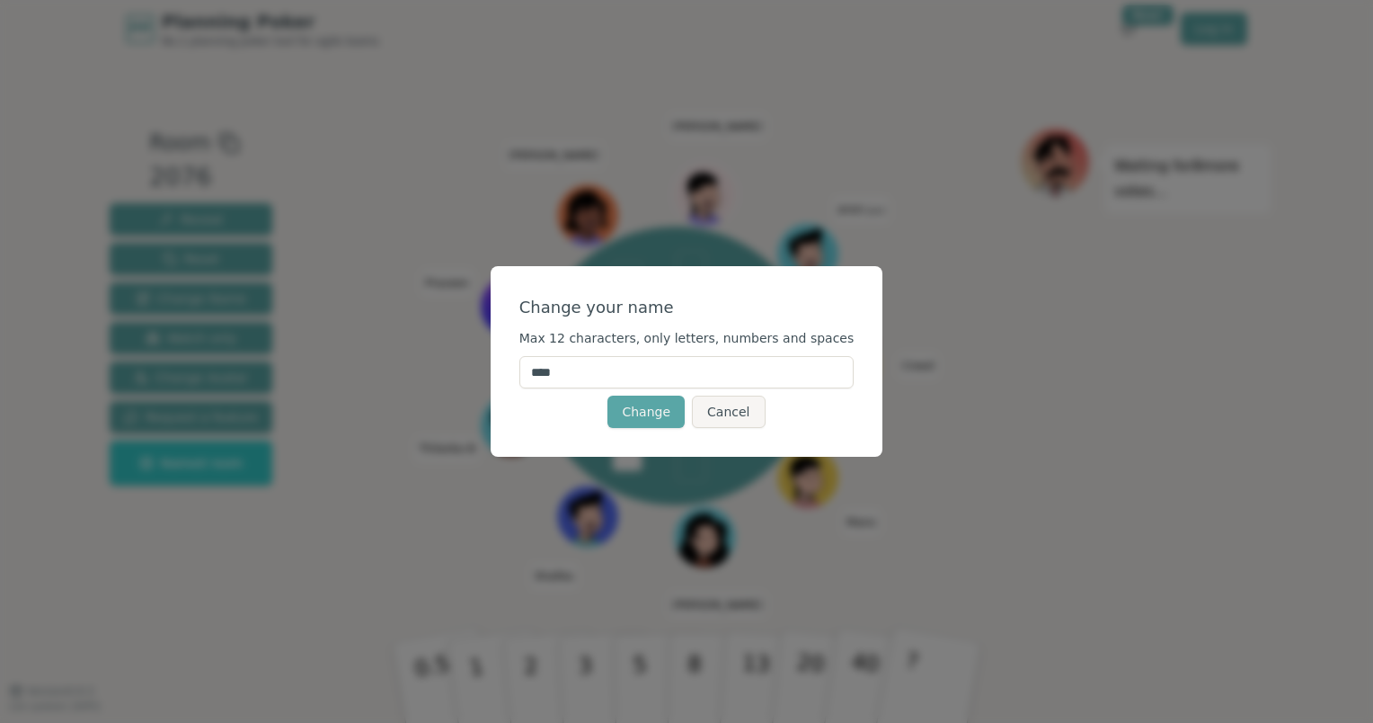
click at [582, 385] on input "****" at bounding box center [687, 372] width 335 height 32
type input "****"
click button "Change" at bounding box center [646, 411] width 77 height 32
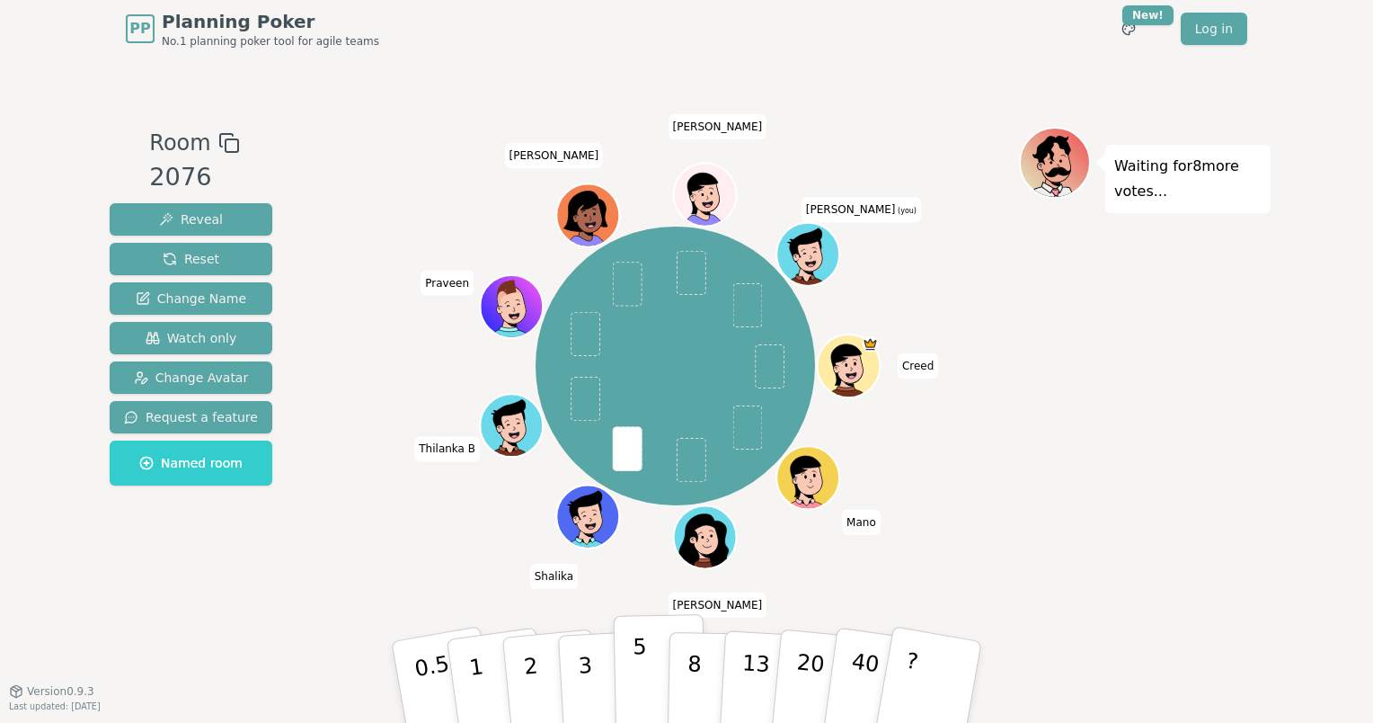
click at [645, 673] on button "5" at bounding box center [660, 682] width 93 height 137
